Goal: Navigation & Orientation: Find specific page/section

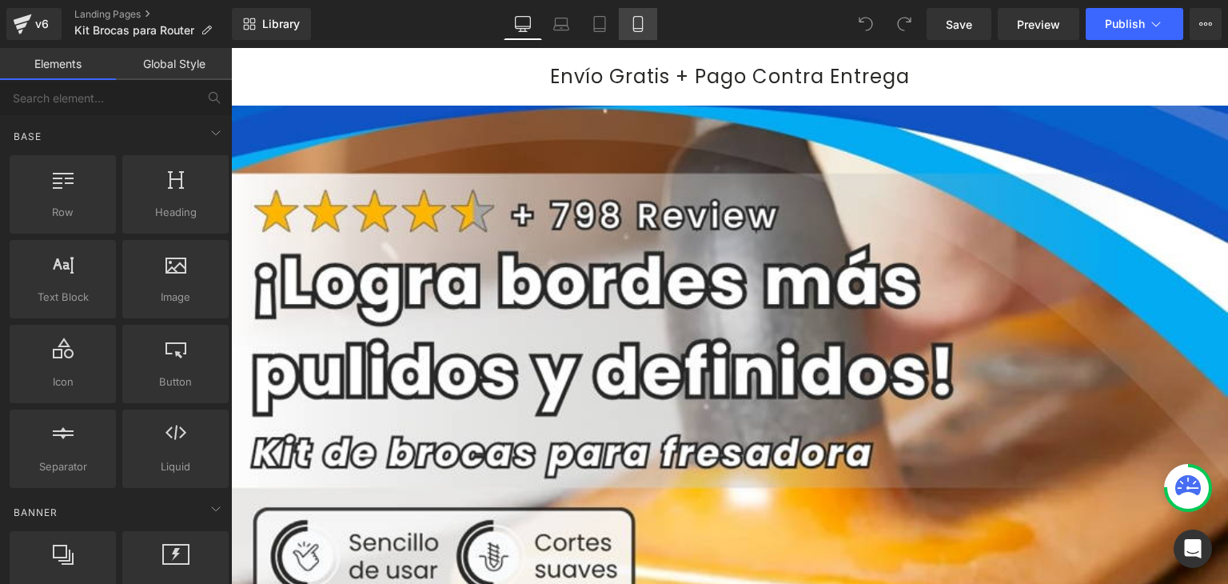
click at [641, 20] on icon at bounding box center [638, 24] width 16 height 16
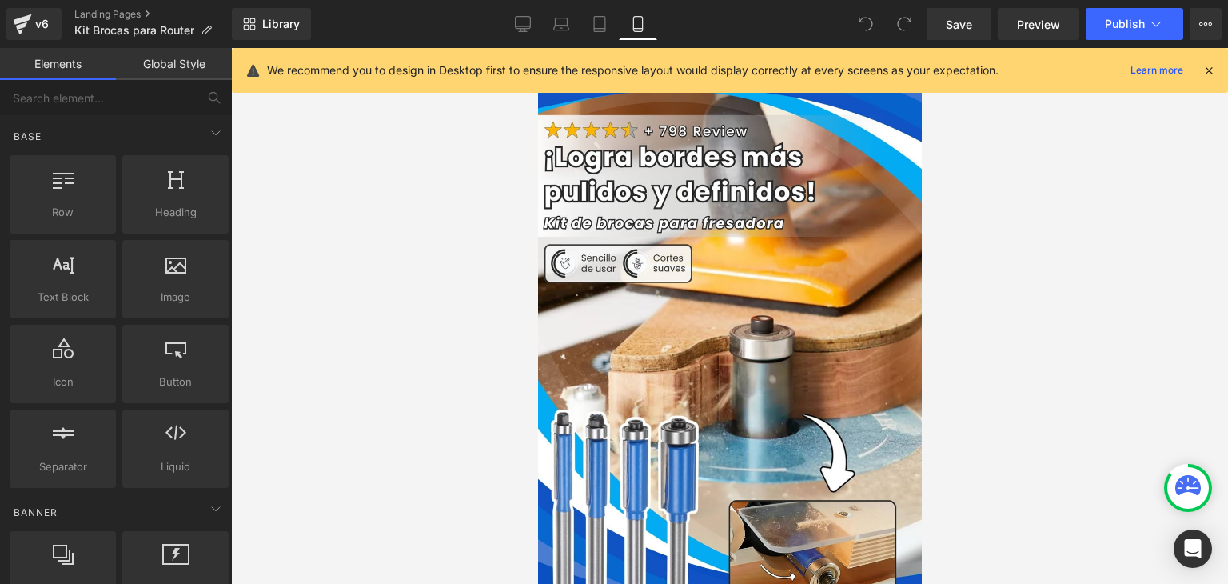
click at [1207, 66] on icon at bounding box center [1209, 70] width 14 height 14
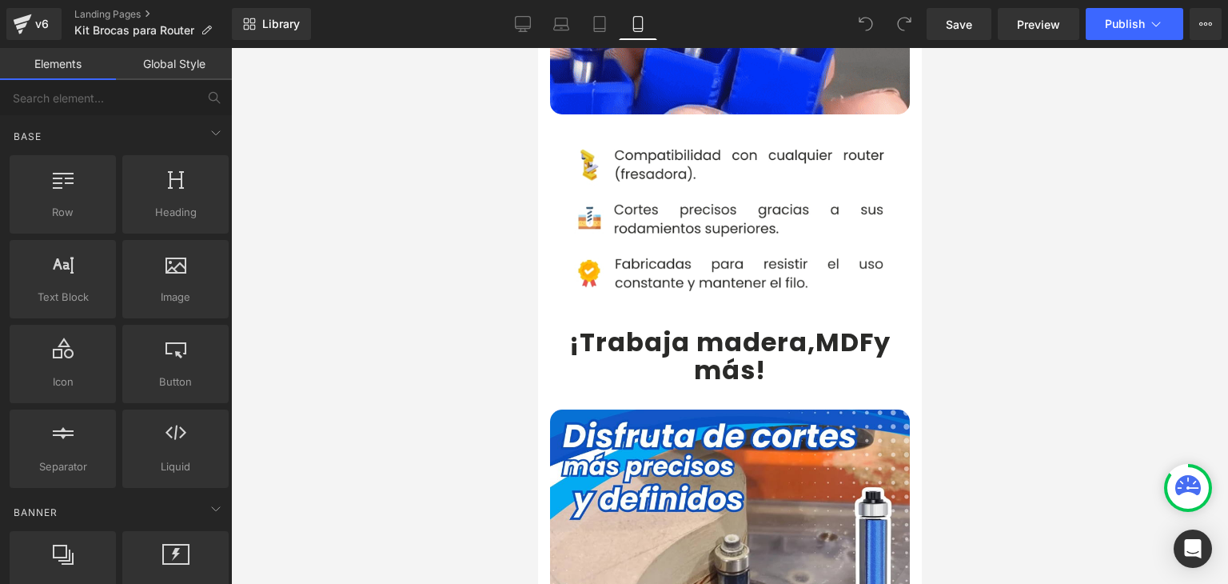
scroll to position [1200, 0]
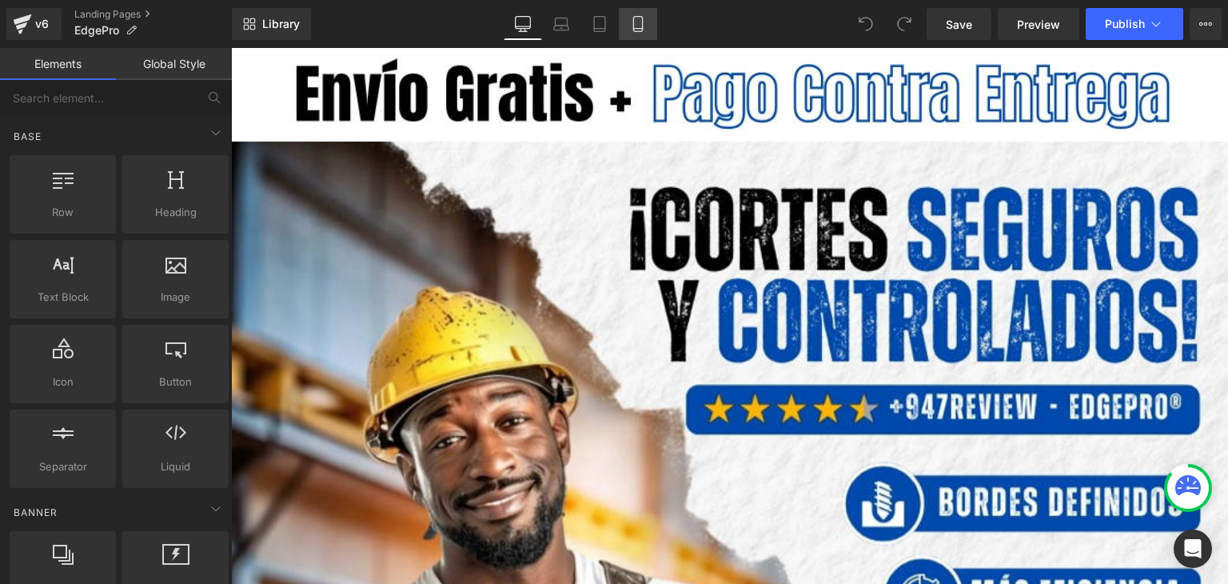
click at [626, 23] on link "Mobile" at bounding box center [638, 24] width 38 height 32
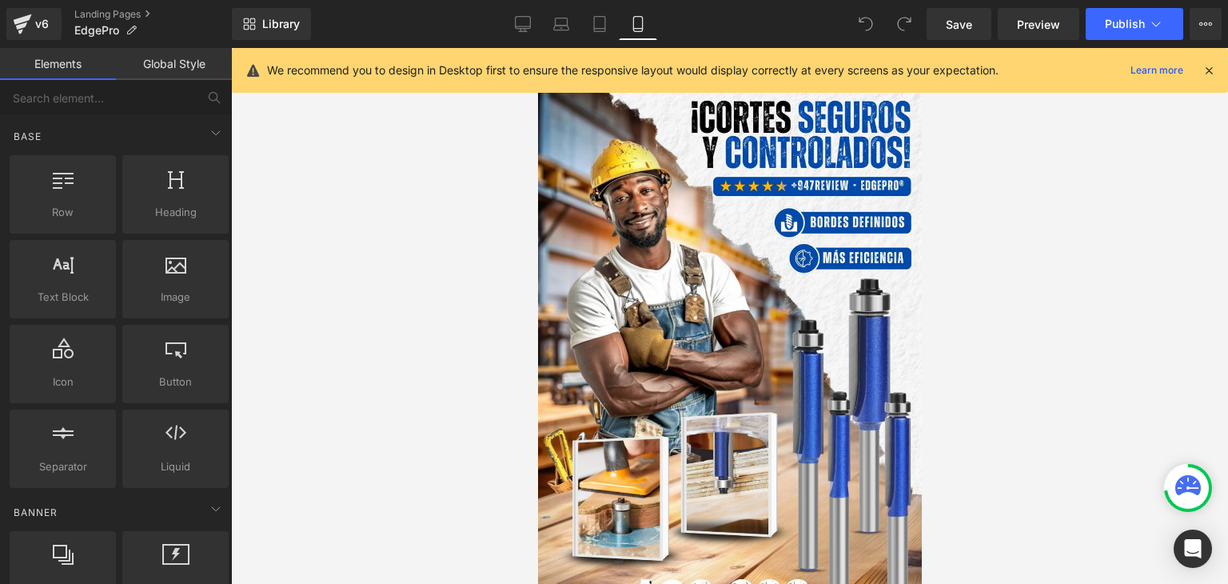
click at [1211, 66] on icon at bounding box center [1209, 70] width 14 height 14
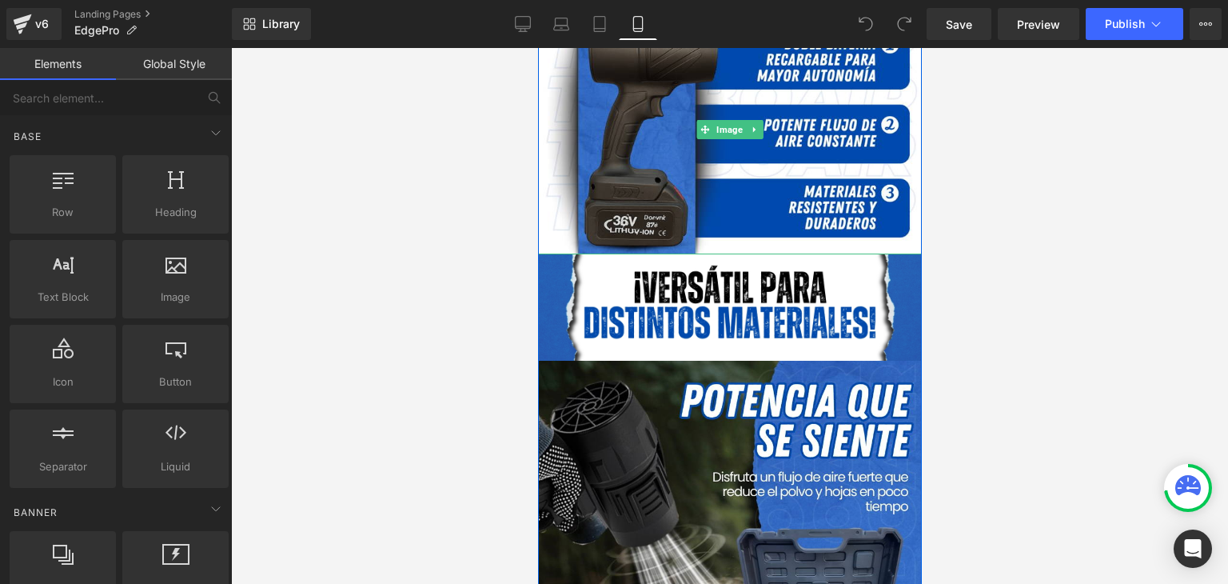
scroll to position [1519, 0]
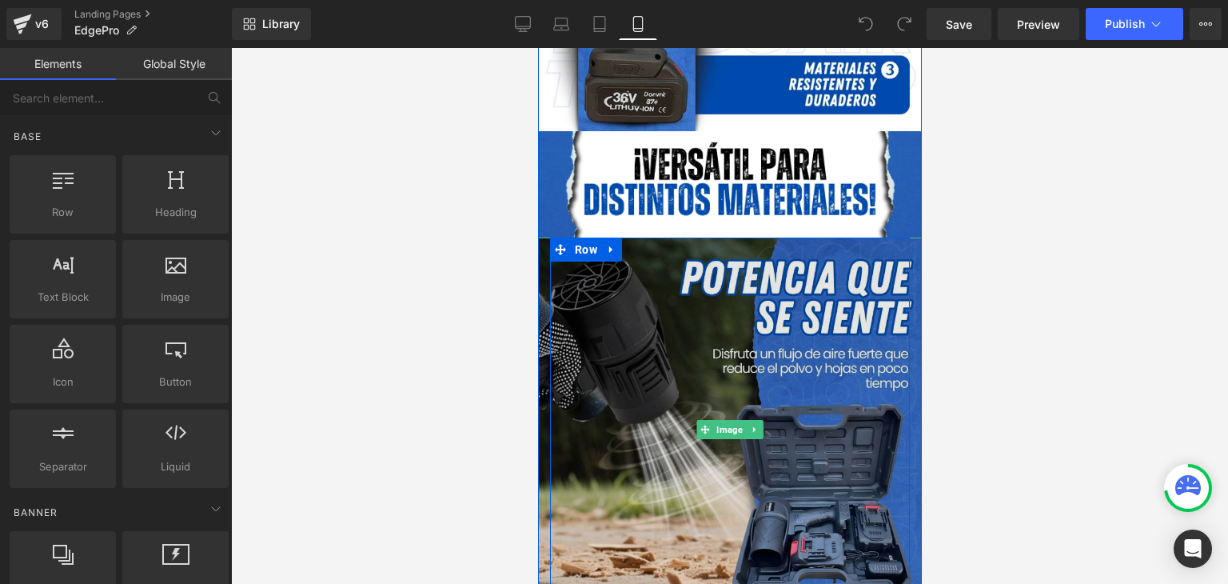
click at [730, 338] on img at bounding box center [729, 430] width 384 height 384
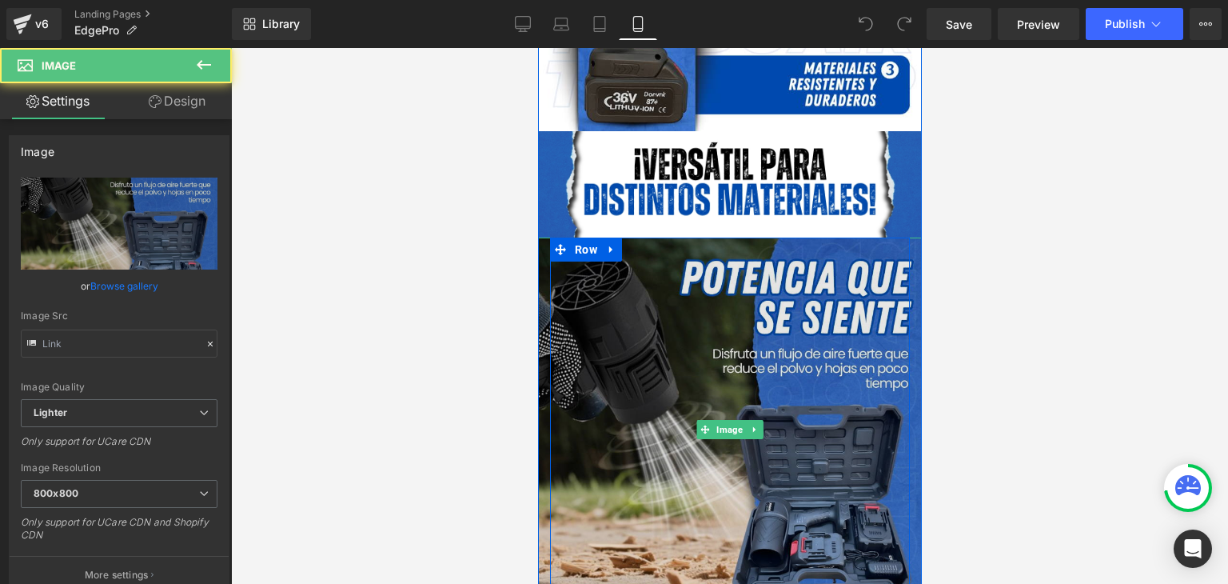
type input "[URL][DOMAIN_NAME]"
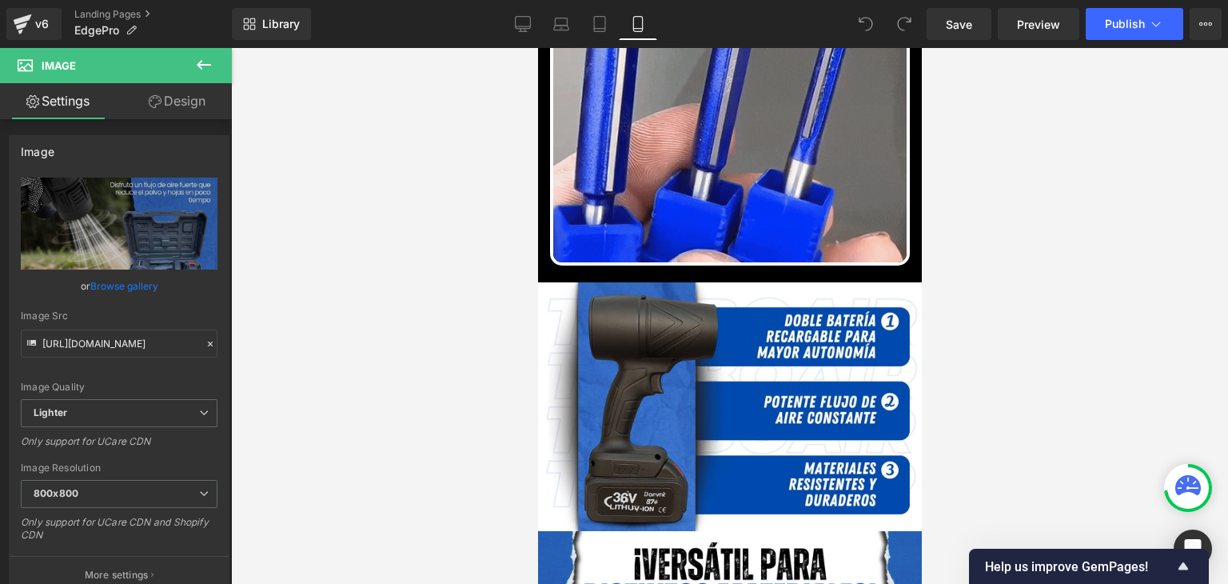
scroll to position [1439, 0]
